Goal: Find specific page/section: Find specific page/section

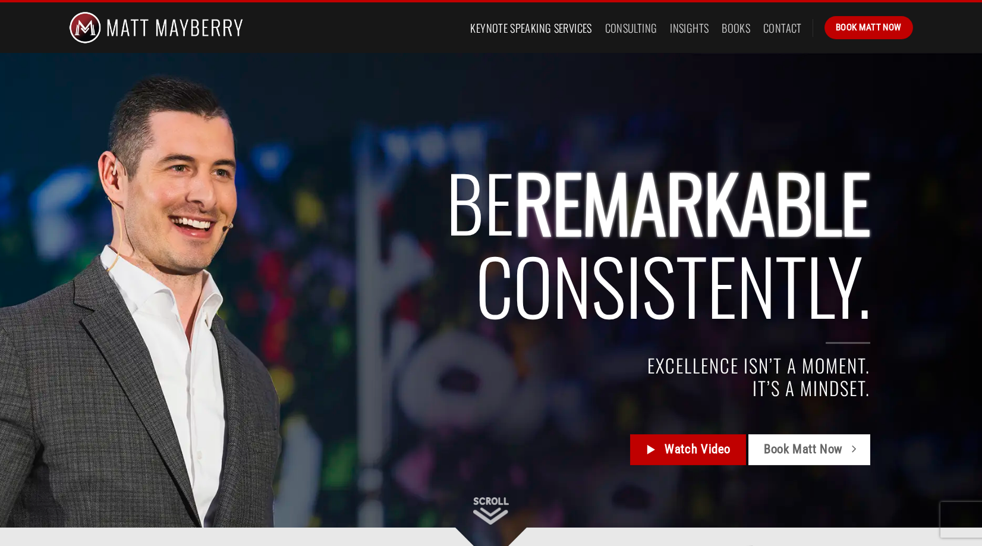
click at [520, 30] on link "Keynote Speaking Services" at bounding box center [530, 27] width 121 height 21
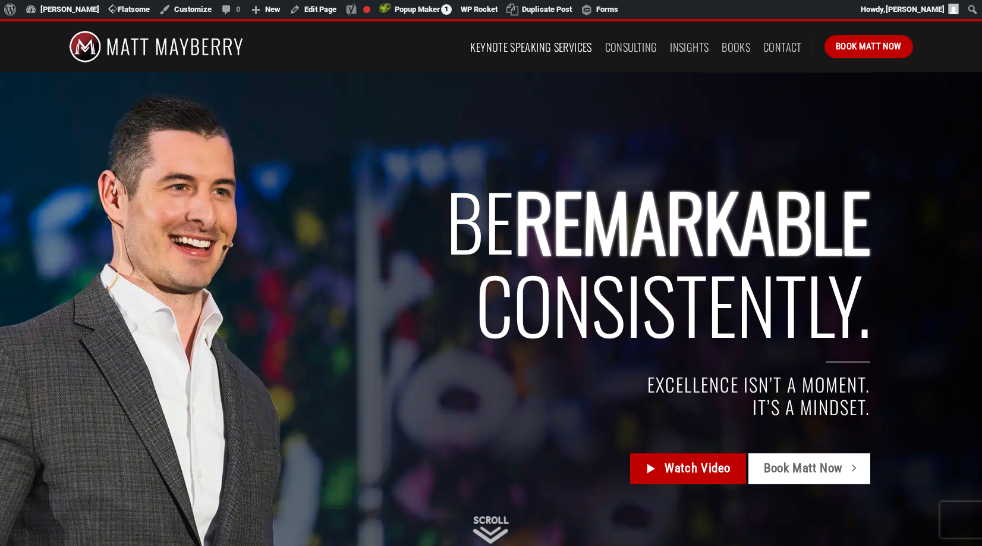
click at [530, 45] on link "Keynote Speaking Services" at bounding box center [530, 46] width 121 height 21
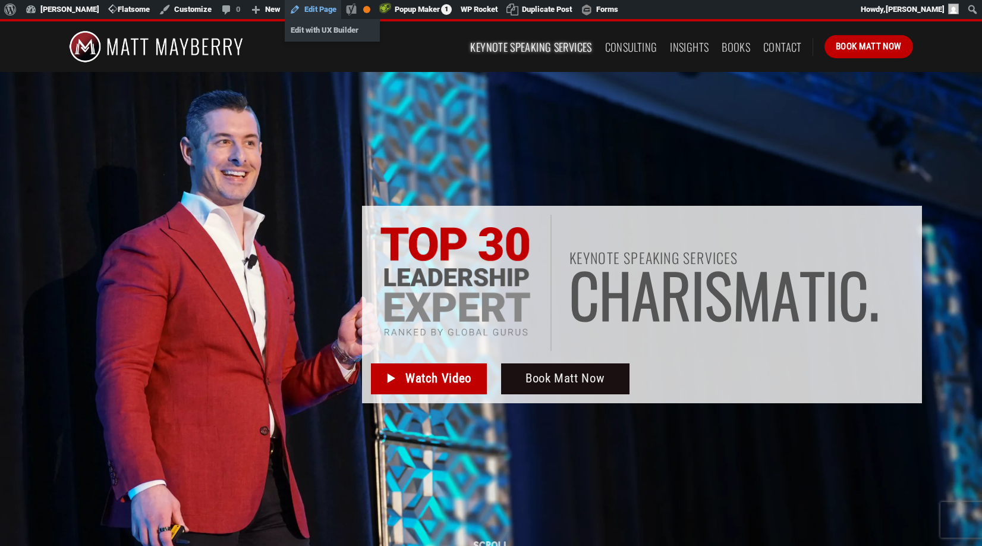
click at [317, 8] on link "Edit Page" at bounding box center [313, 9] width 56 height 19
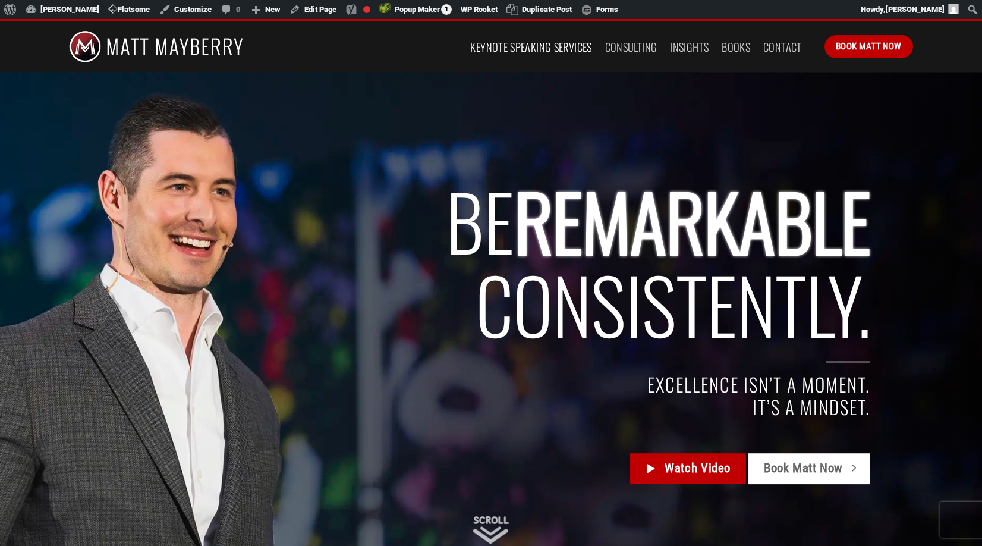
click at [516, 46] on link "Keynote Speaking Services" at bounding box center [530, 46] width 121 height 21
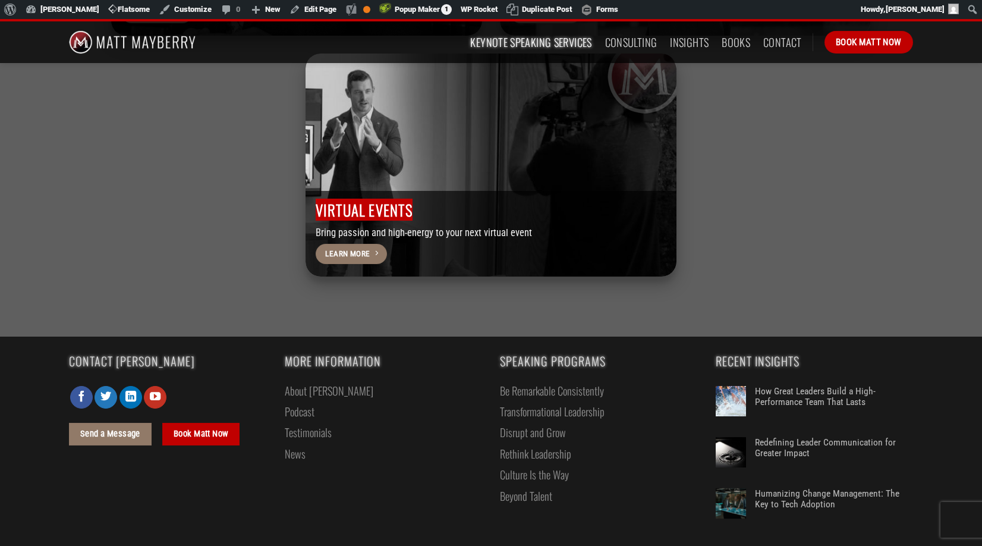
scroll to position [3746, 0]
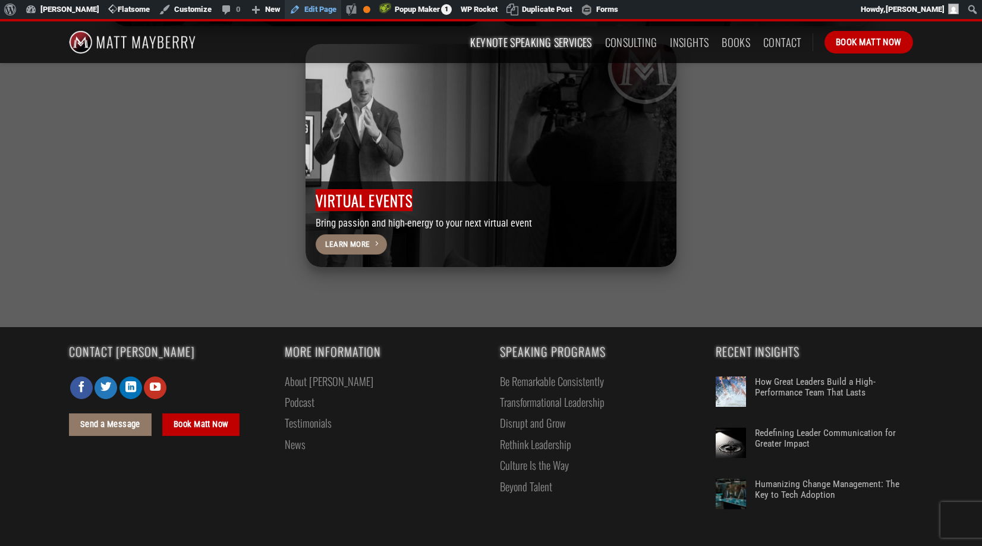
click at [314, 9] on link "Edit Page" at bounding box center [313, 9] width 56 height 19
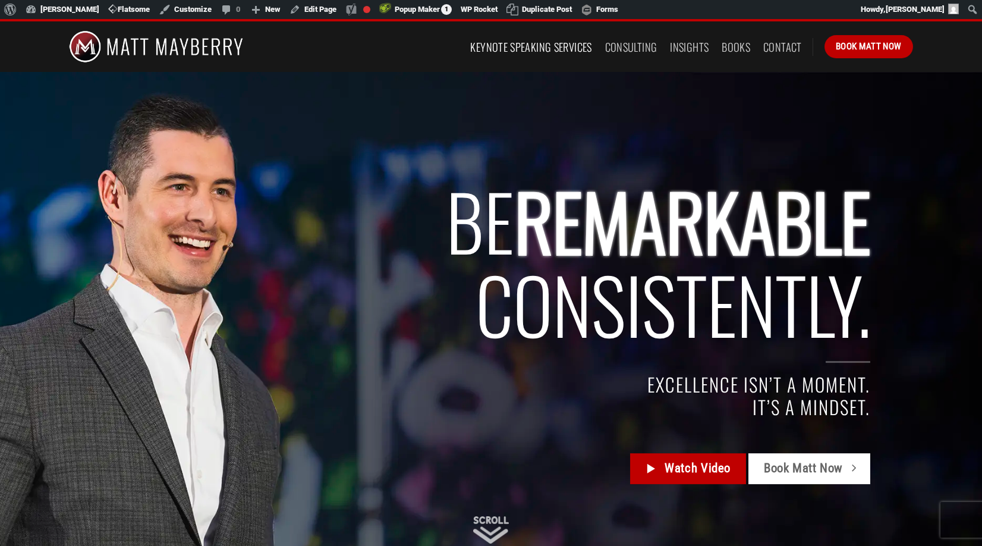
click at [514, 51] on link "Keynote Speaking Services" at bounding box center [530, 46] width 121 height 21
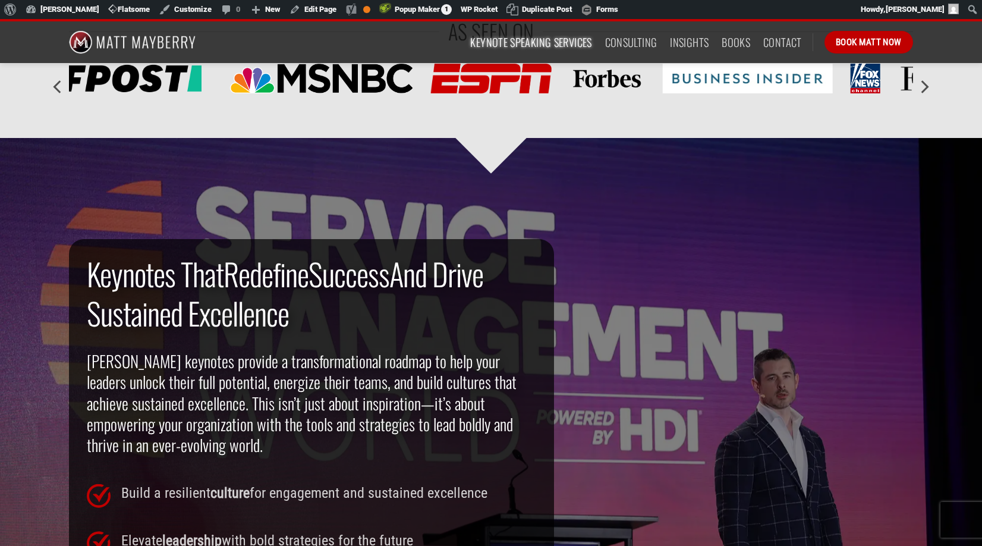
scroll to position [618, 0]
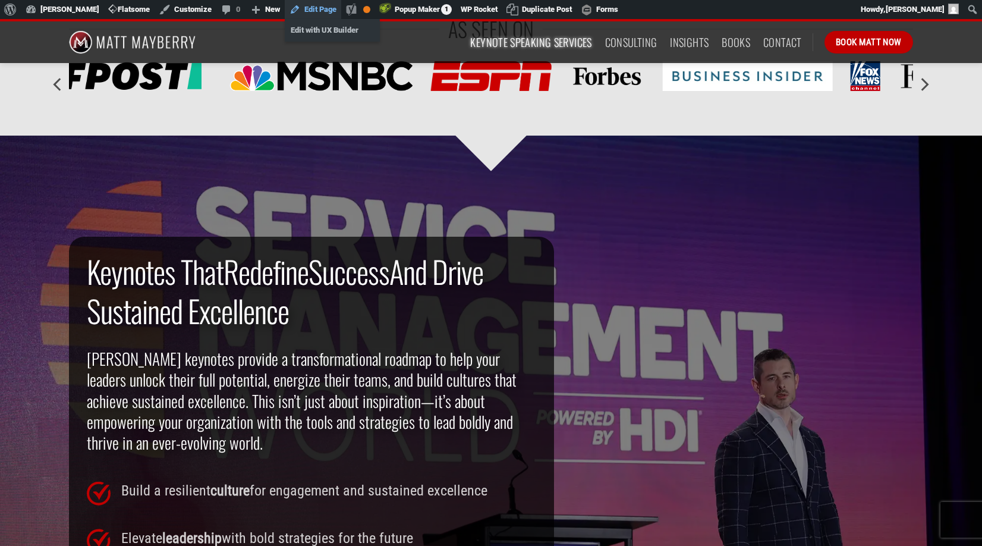
click at [317, 10] on link "Edit Page" at bounding box center [313, 9] width 56 height 19
